Goal: Transaction & Acquisition: Book appointment/travel/reservation

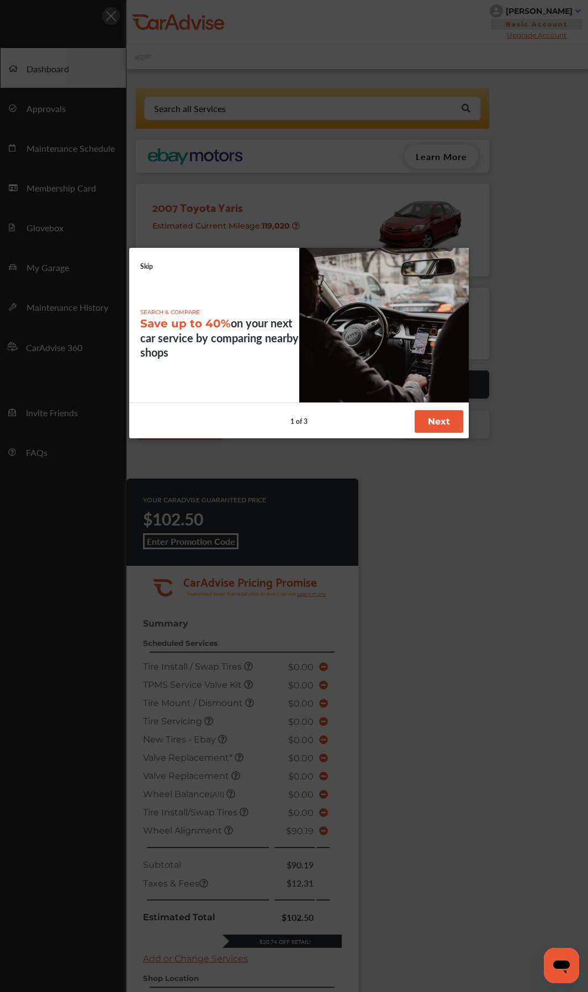
click at [145, 264] on link "Skip" at bounding box center [146, 266] width 13 height 9
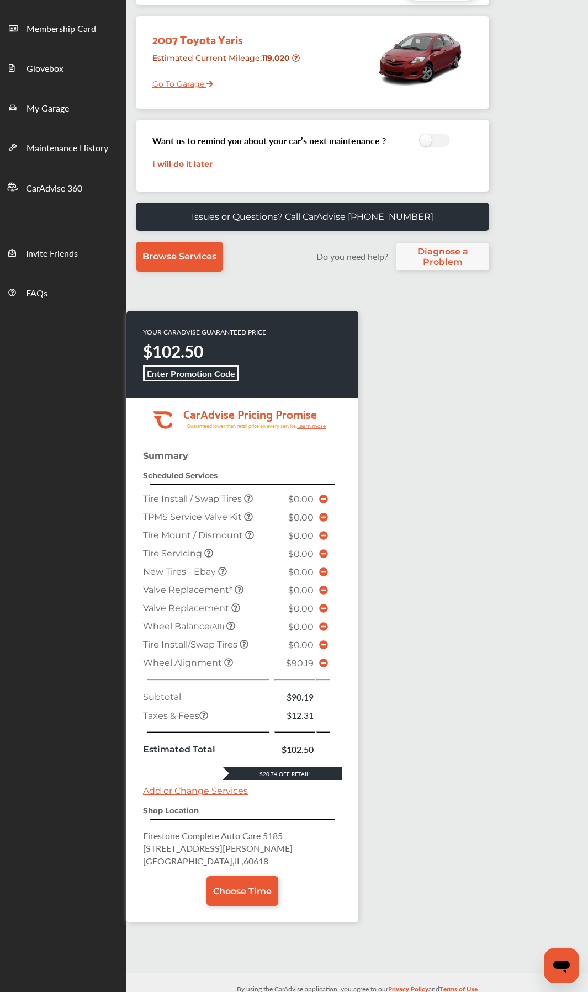
scroll to position [181, 0]
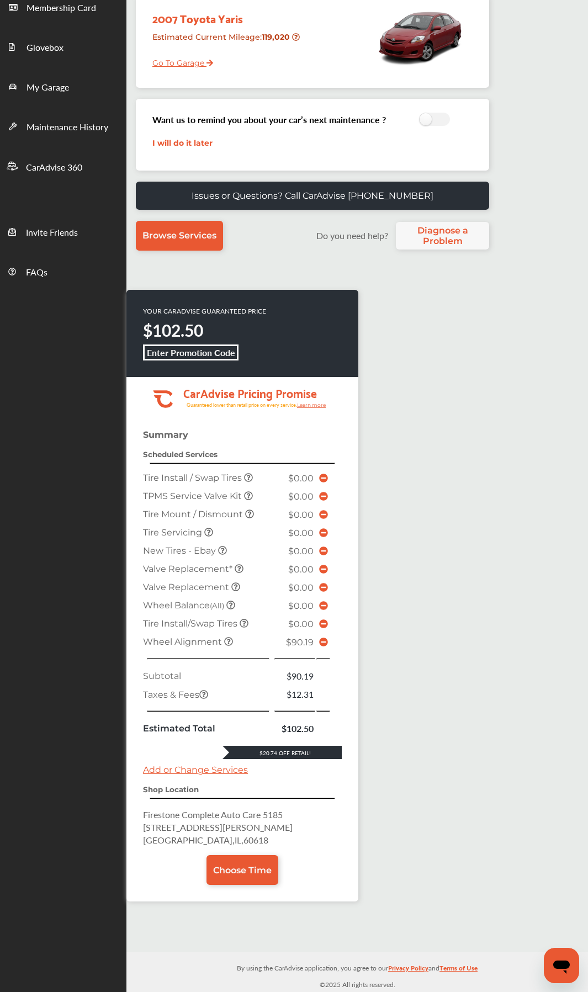
click at [323, 641] on icon at bounding box center [323, 641] width 9 height 9
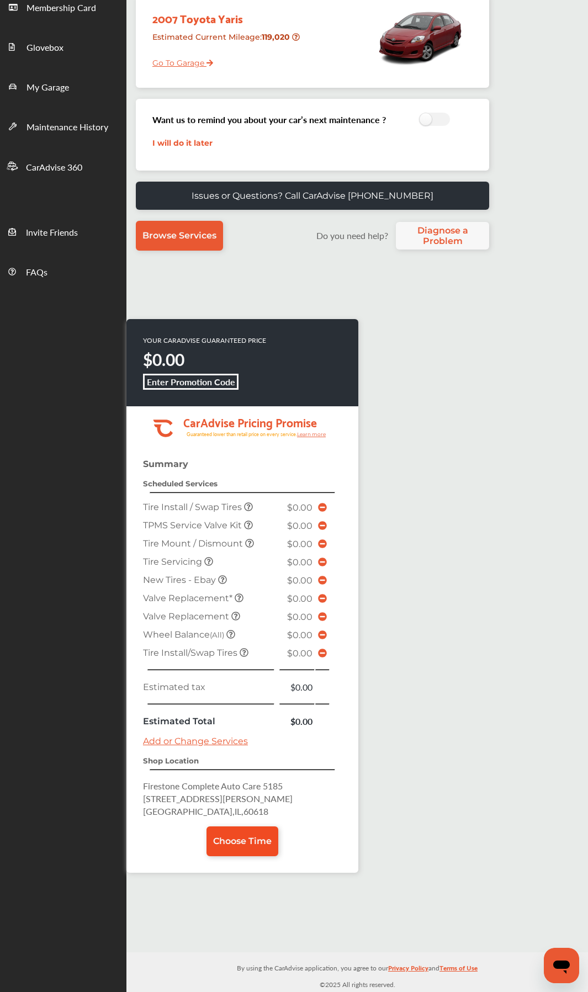
click at [244, 838] on span "Choose Time" at bounding box center [242, 841] width 58 height 10
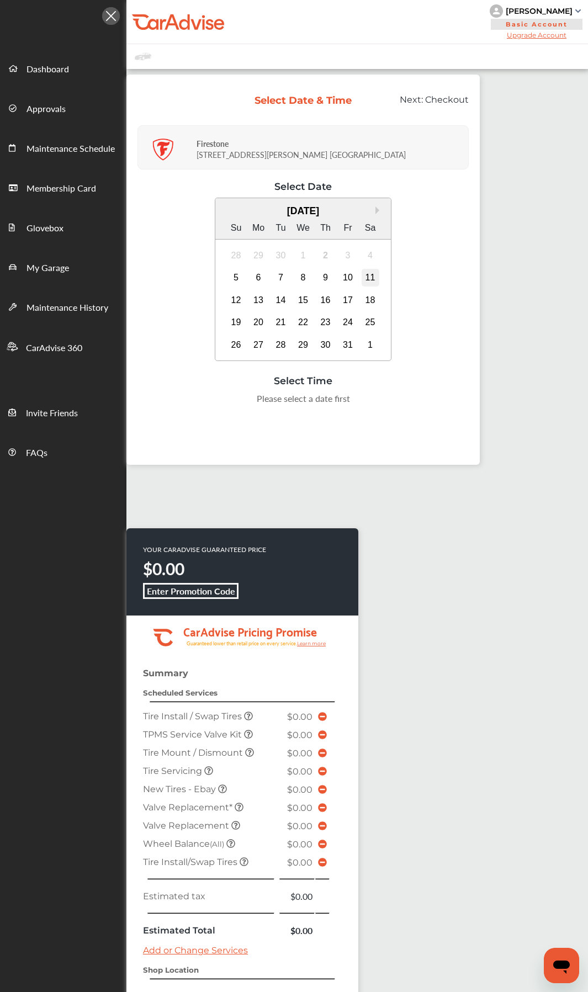
click at [369, 273] on div "11" at bounding box center [370, 278] width 18 height 18
click at [372, 253] on div "4" at bounding box center [370, 256] width 18 height 18
click at [363, 252] on div "4" at bounding box center [370, 256] width 18 height 18
click at [371, 253] on div "4" at bounding box center [370, 256] width 18 height 18
click at [238, 277] on div "5" at bounding box center [236, 278] width 18 height 18
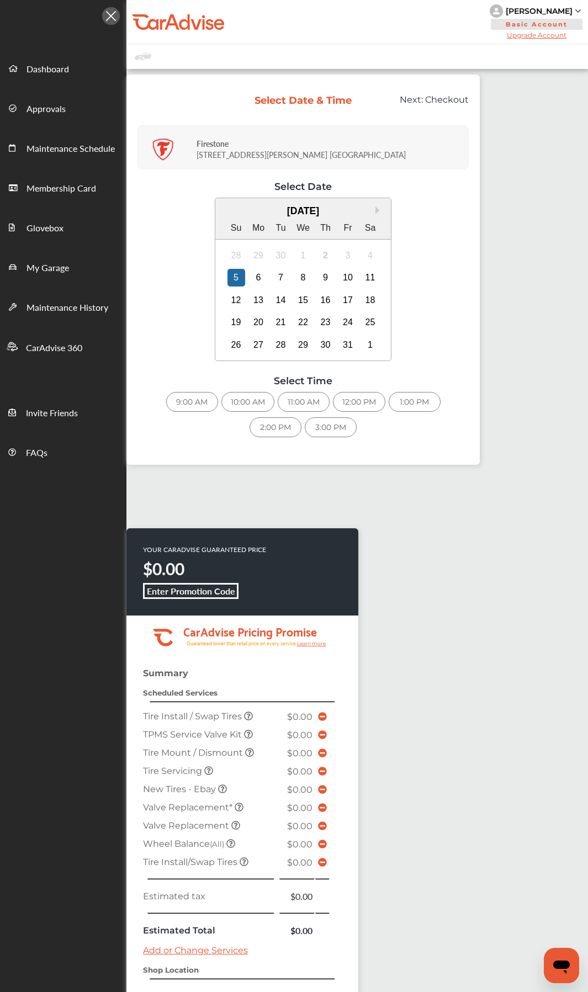
drag, startPoint x: 375, startPoint y: 253, endPoint x: 366, endPoint y: 250, distance: 9.3
click at [371, 253] on div "Retrieving Shop Times..." at bounding box center [302, 311] width 331 height 262
click at [371, 279] on div "11" at bounding box center [370, 278] width 18 height 18
click at [369, 252] on div "4" at bounding box center [370, 256] width 18 height 18
click at [238, 275] on div "5" at bounding box center [236, 278] width 18 height 18
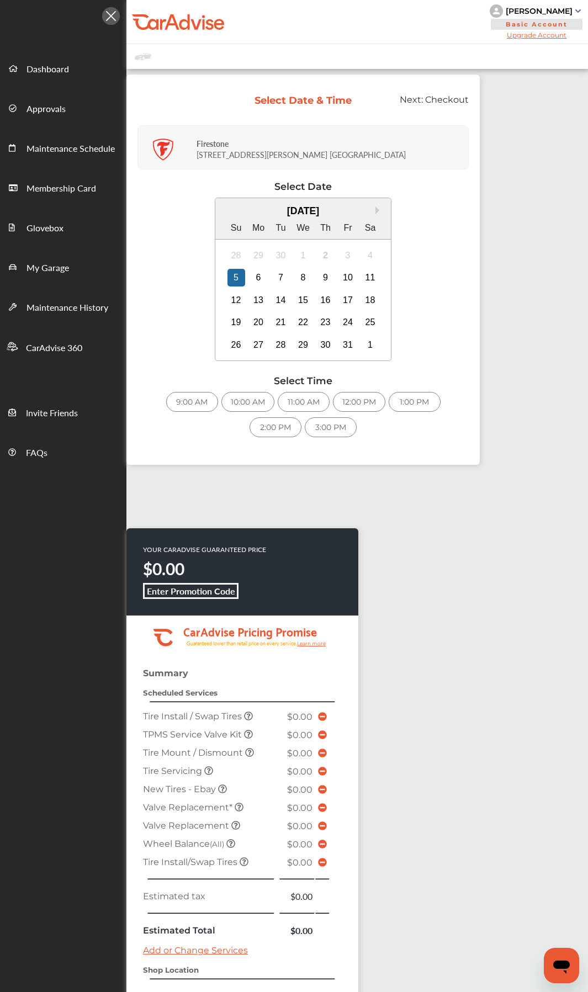
click at [190, 402] on div "9:00 AM" at bounding box center [192, 402] width 52 height 20
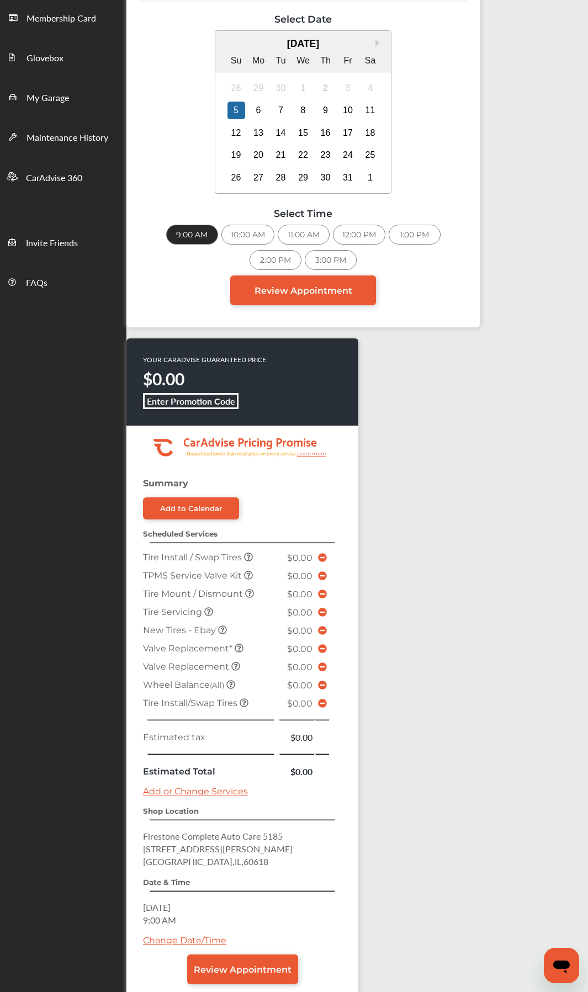
scroll to position [235, 0]
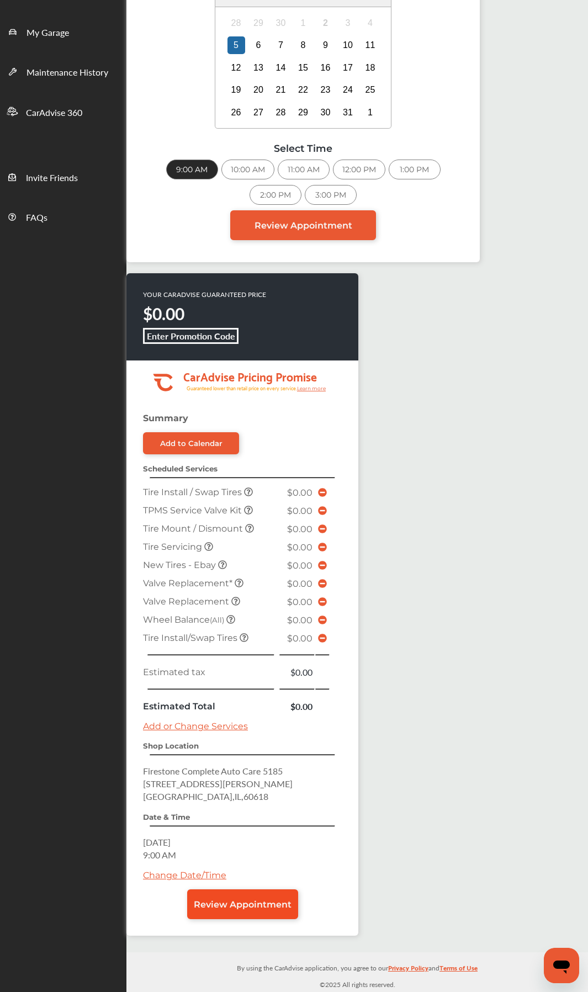
click at [247, 903] on span "Review Appointment" at bounding box center [243, 904] width 98 height 10
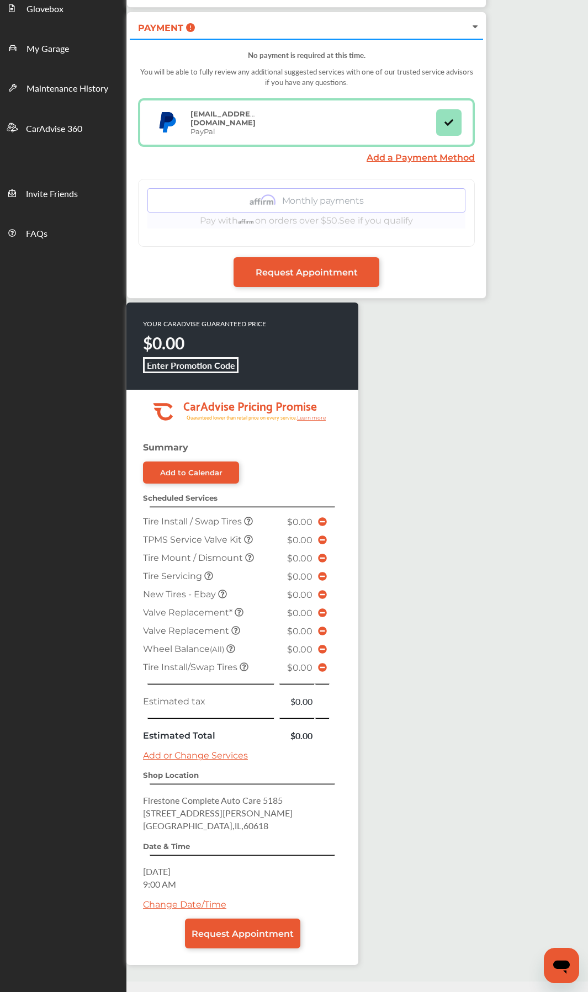
scroll to position [248, 0]
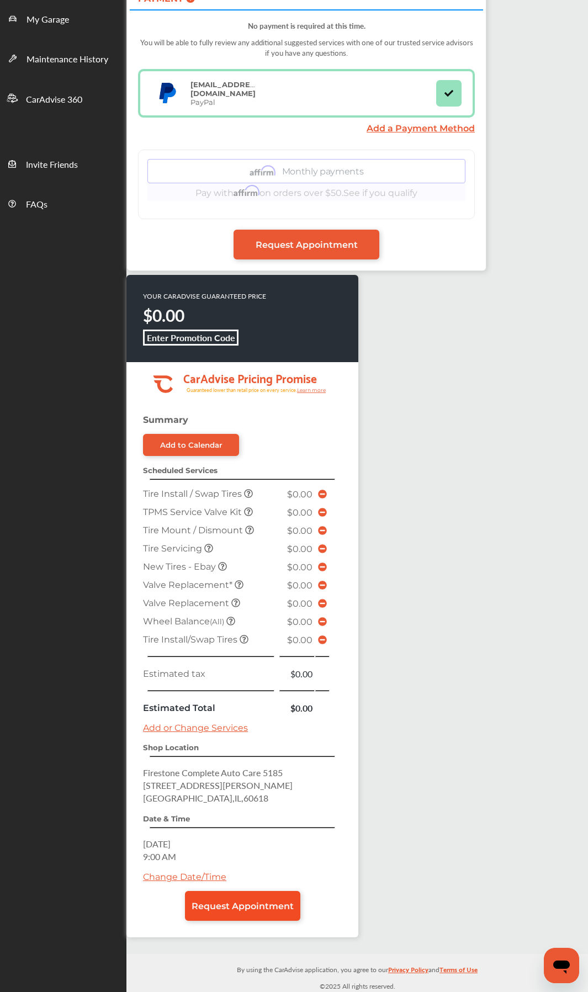
click at [252, 909] on span "Request Appointment" at bounding box center [243, 906] width 102 height 10
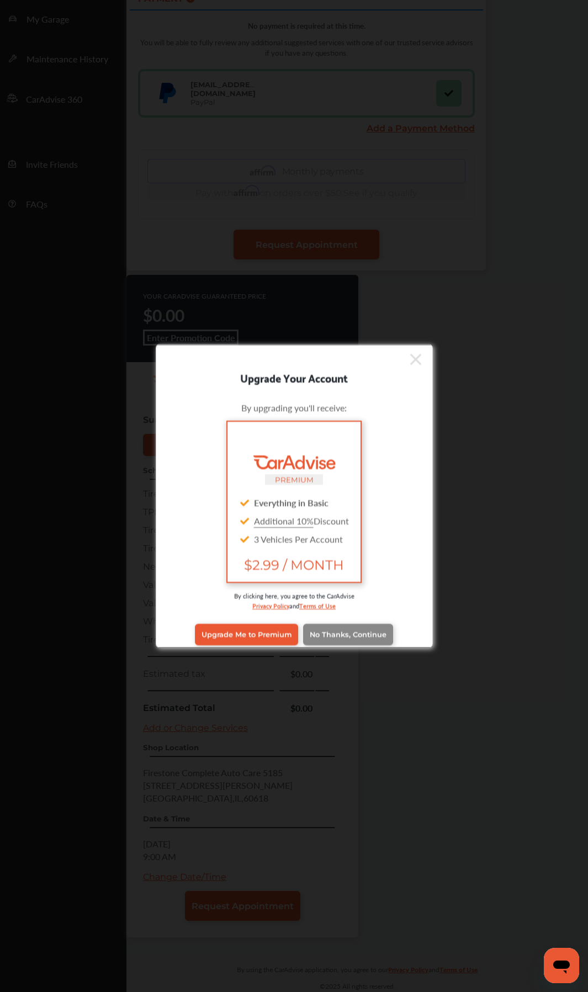
click at [346, 635] on span "No Thanks, Continue" at bounding box center [348, 634] width 77 height 8
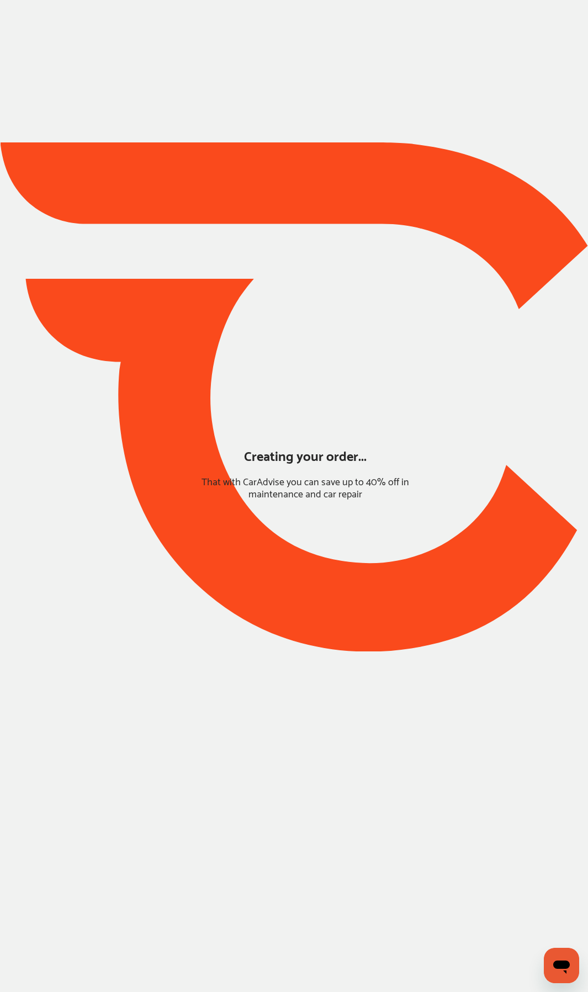
scroll to position [0, 0]
